Goal: Transaction & Acquisition: Purchase product/service

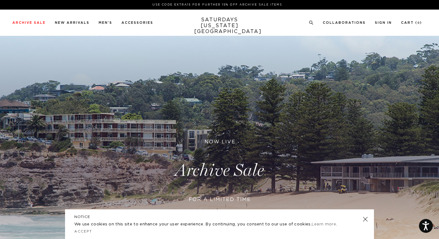
click at [365, 218] on link at bounding box center [365, 219] width 9 height 9
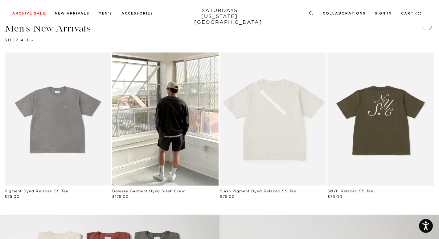
scroll to position [305, 0]
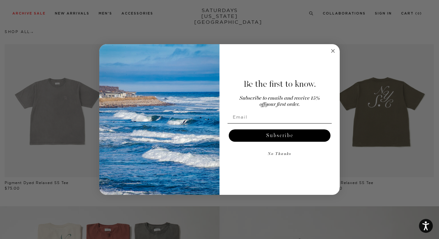
click at [332, 51] on circle "Close dialog" at bounding box center [333, 50] width 7 height 7
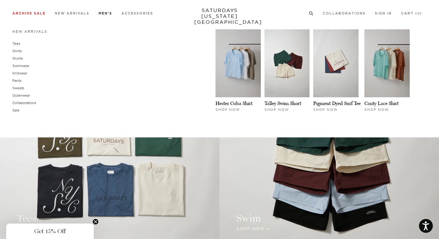
scroll to position [472, 0]
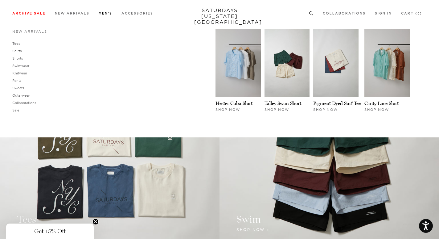
click at [18, 50] on link "Shirts" at bounding box center [16, 51] width 9 height 4
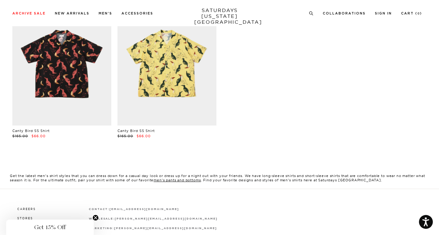
scroll to position [577, 0]
